Goal: Task Accomplishment & Management: Manage account settings

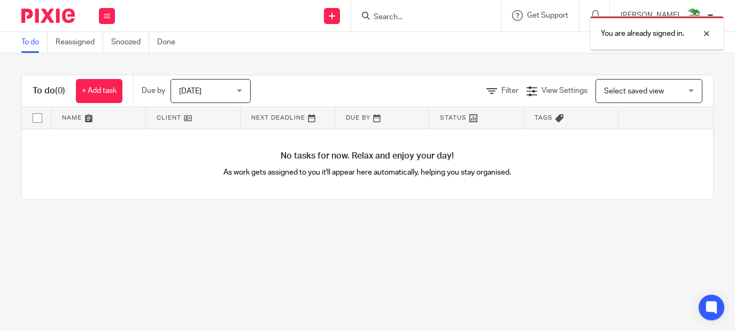
click at [389, 18] on div "You are already signed in." at bounding box center [546, 31] width 357 height 41
click at [705, 34] on div at bounding box center [698, 33] width 29 height 13
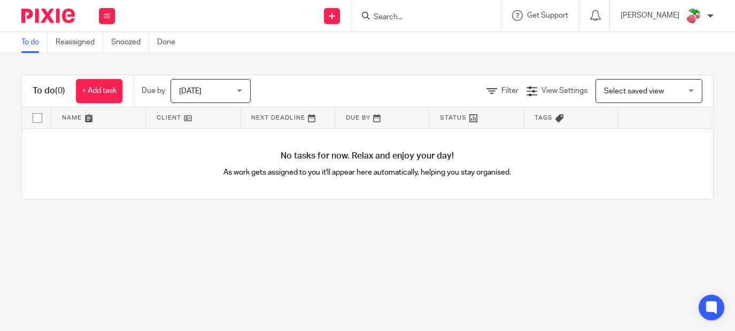
click at [407, 17] on input "Search" at bounding box center [420, 18] width 96 height 10
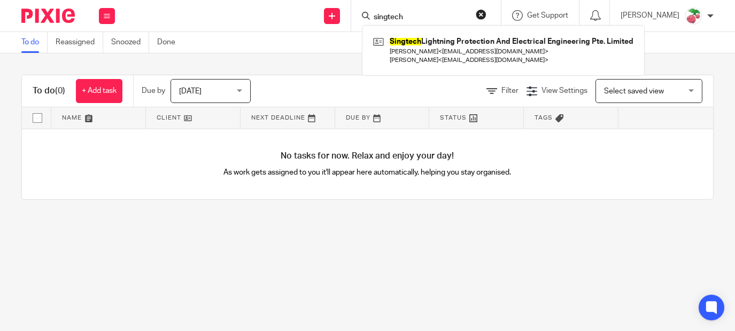
type input "singtech"
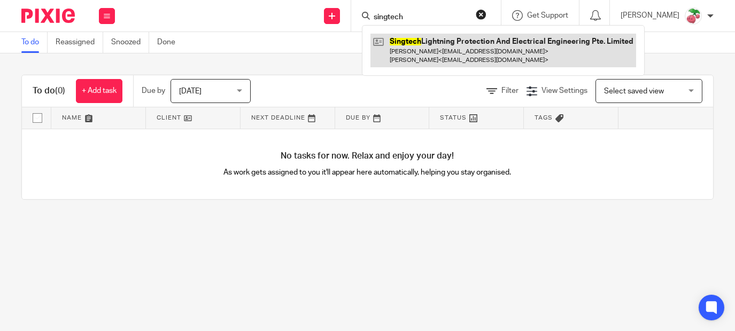
click at [415, 48] on link at bounding box center [503, 50] width 266 height 33
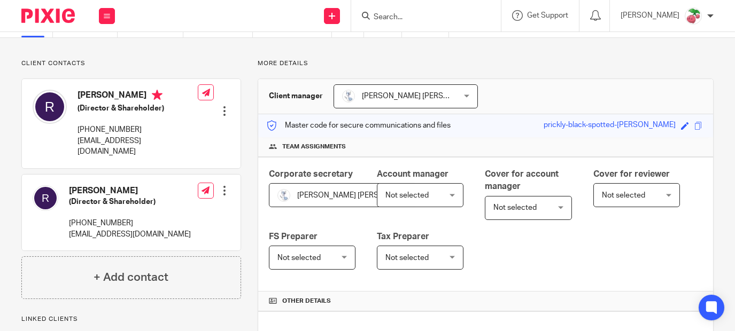
scroll to position [53, 0]
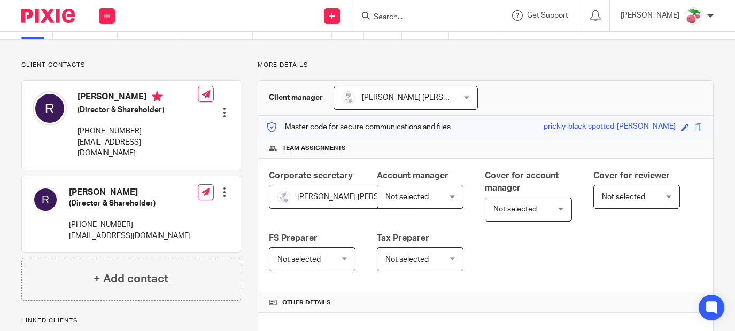
click at [401, 18] on input "Search" at bounding box center [420, 18] width 96 height 10
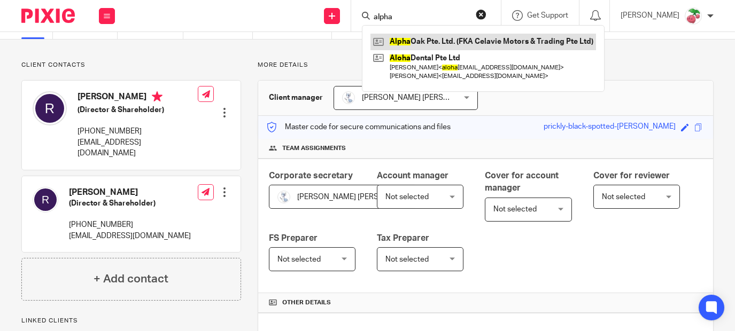
type input "alpha"
click at [456, 38] on link at bounding box center [482, 42] width 225 height 16
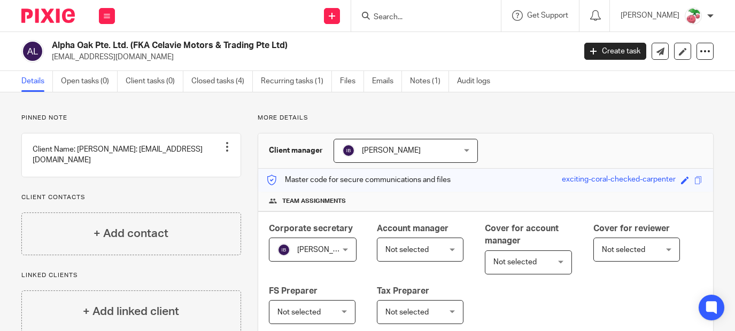
click at [562, 293] on div "Corporate secretary Irshyadah Beevi Irshyadah Beevi Not selected Irene Wee Irsh…" at bounding box center [485, 279] width 455 height 135
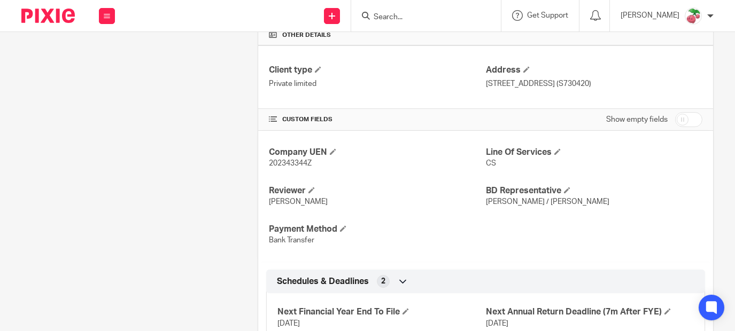
scroll to position [359, 0]
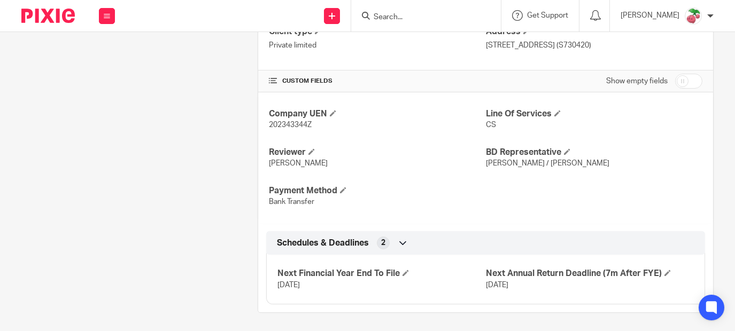
click at [424, 20] on input "Search" at bounding box center [420, 18] width 96 height 10
type input "dammad"
click button "submit" at bounding box center [0, 0] width 0 height 0
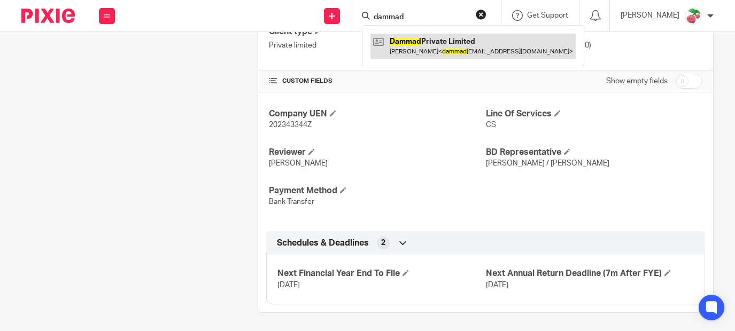
click at [439, 55] on link at bounding box center [472, 46] width 205 height 25
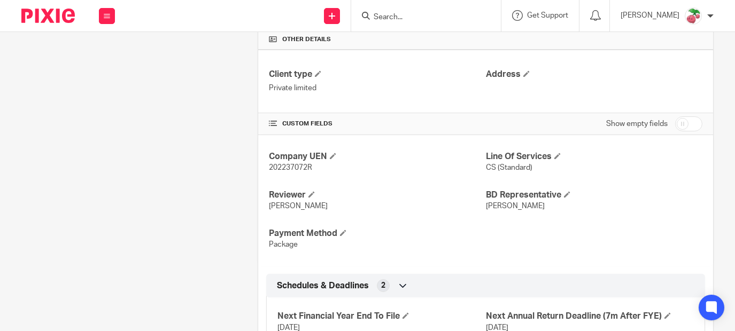
scroll to position [359, 0]
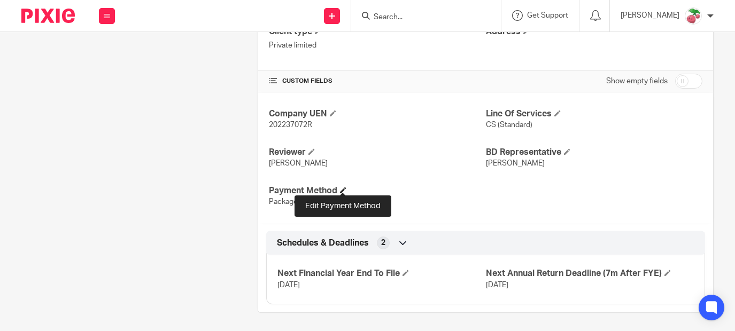
click at [340, 187] on span at bounding box center [343, 190] width 6 height 6
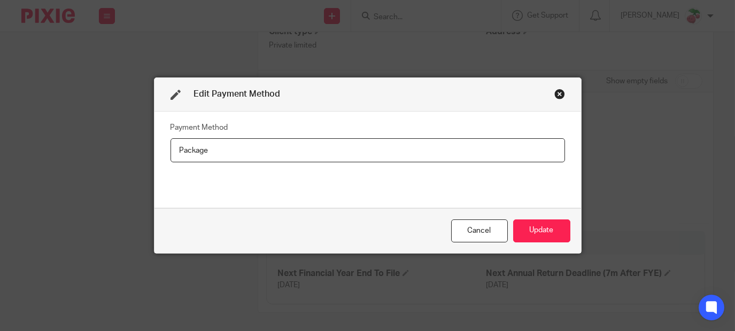
drag, startPoint x: 225, startPoint y: 150, endPoint x: 138, endPoint y: 144, distance: 86.8
click at [139, 144] on div "Edit Payment Method Payment Method Package Cancel Update" at bounding box center [367, 165] width 735 height 331
type input "H"
type input "Bank Transfer"
click at [535, 232] on button "Update" at bounding box center [541, 231] width 57 height 23
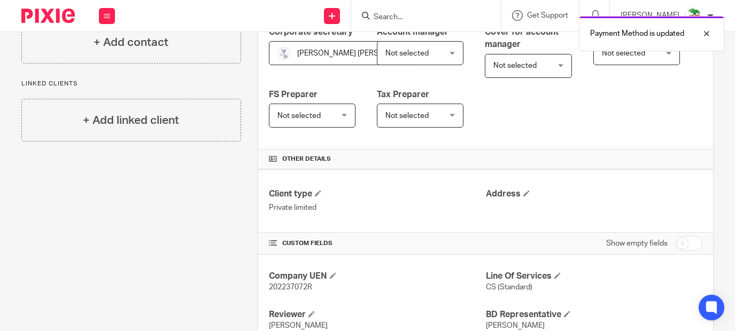
scroll to position [145, 0]
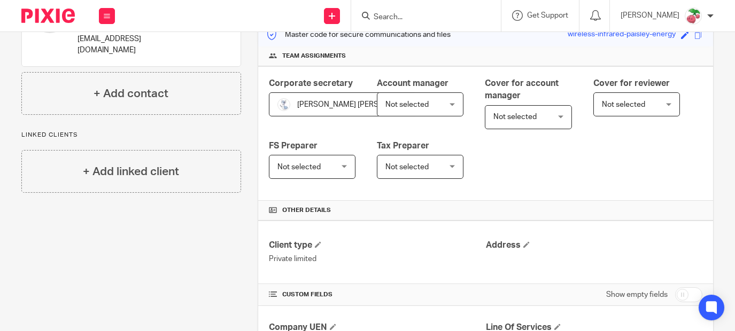
click at [417, 15] on input "Search" at bounding box center [420, 18] width 96 height 10
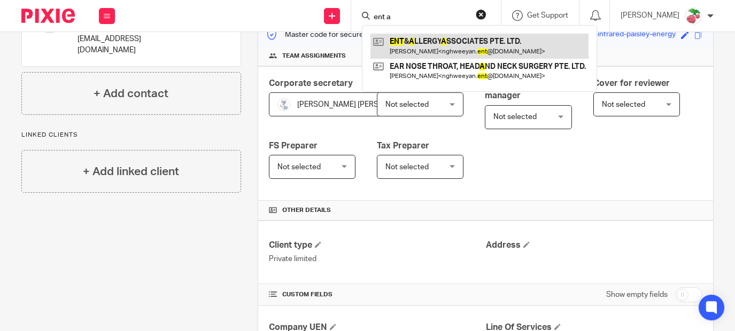
type input "ent a"
click at [445, 42] on link at bounding box center [479, 46] width 218 height 25
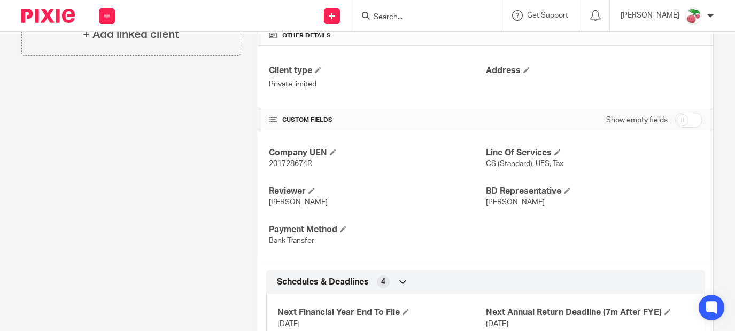
scroll to position [398, 0]
